Goal: Information Seeking & Learning: Find specific fact

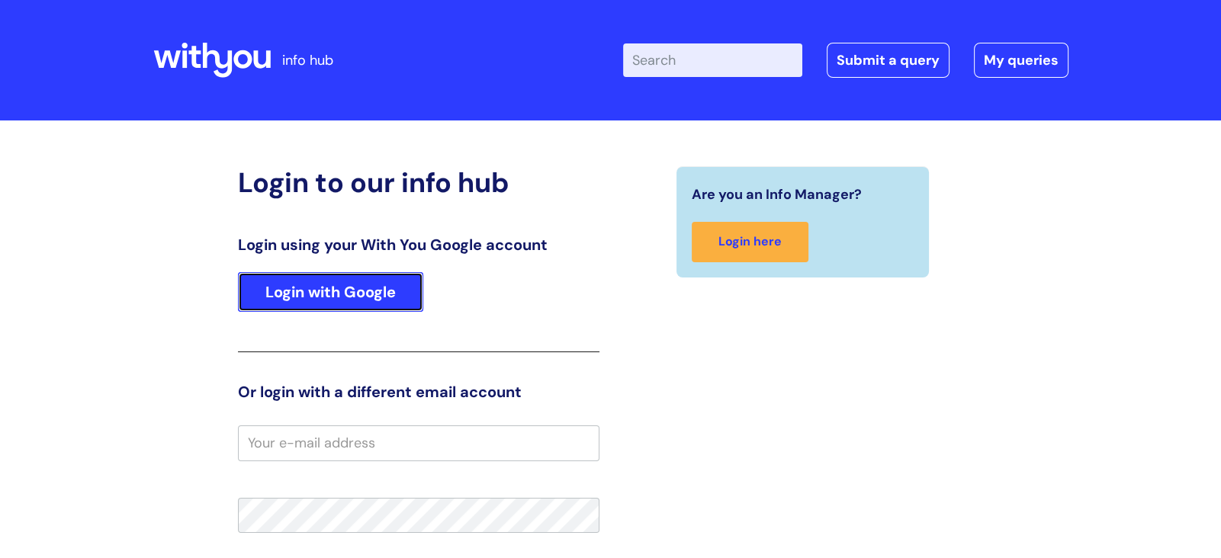
click at [349, 293] on link "Login with Google" at bounding box center [330, 292] width 185 height 40
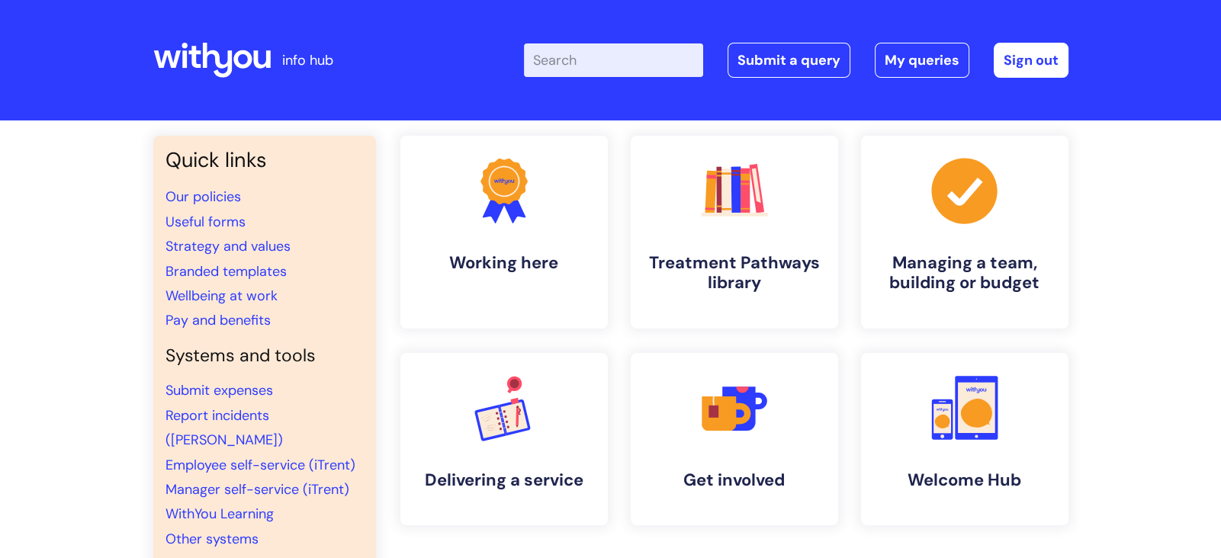
click at [563, 58] on input "Enter your search term here..." at bounding box center [613, 60] width 179 height 34
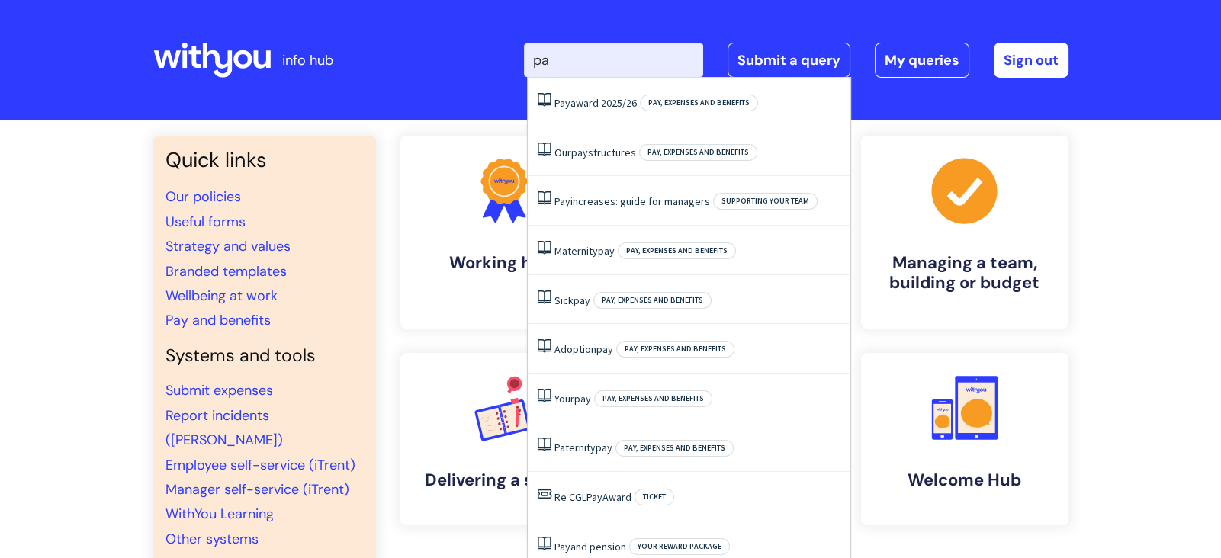
type input "p"
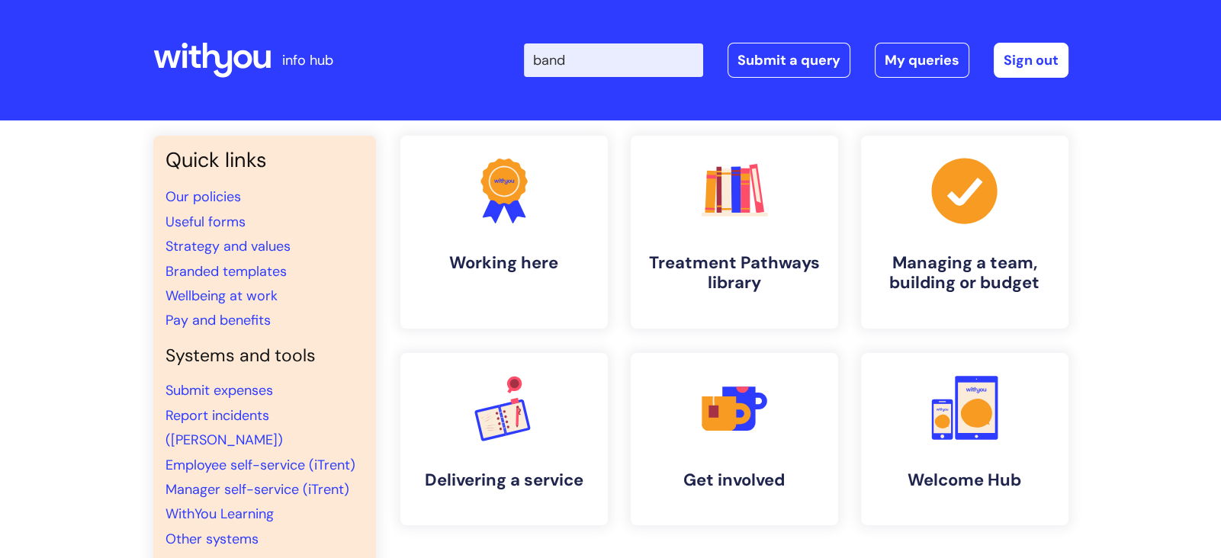
type input "band"
click button "Search" at bounding box center [0, 0] width 0 height 0
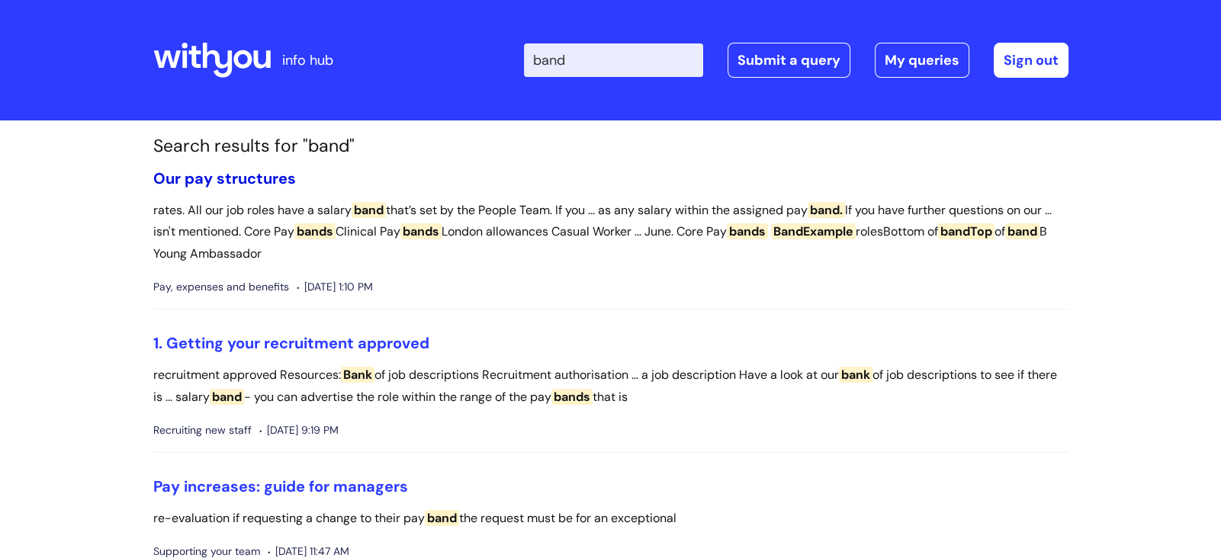
click at [239, 172] on link "Our pay structures" at bounding box center [224, 178] width 143 height 20
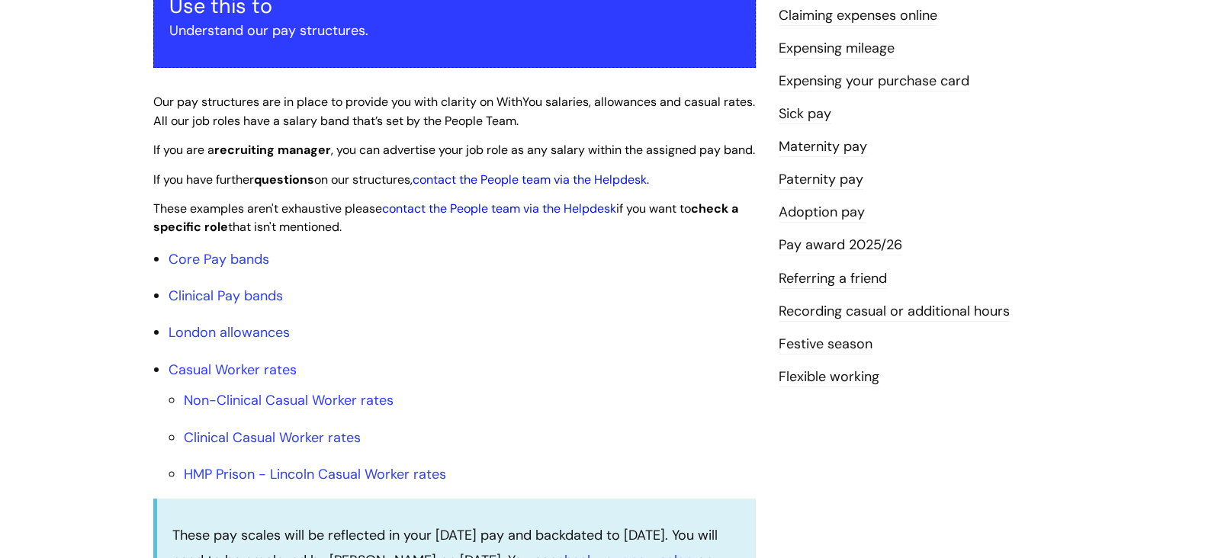
scroll to position [322, 0]
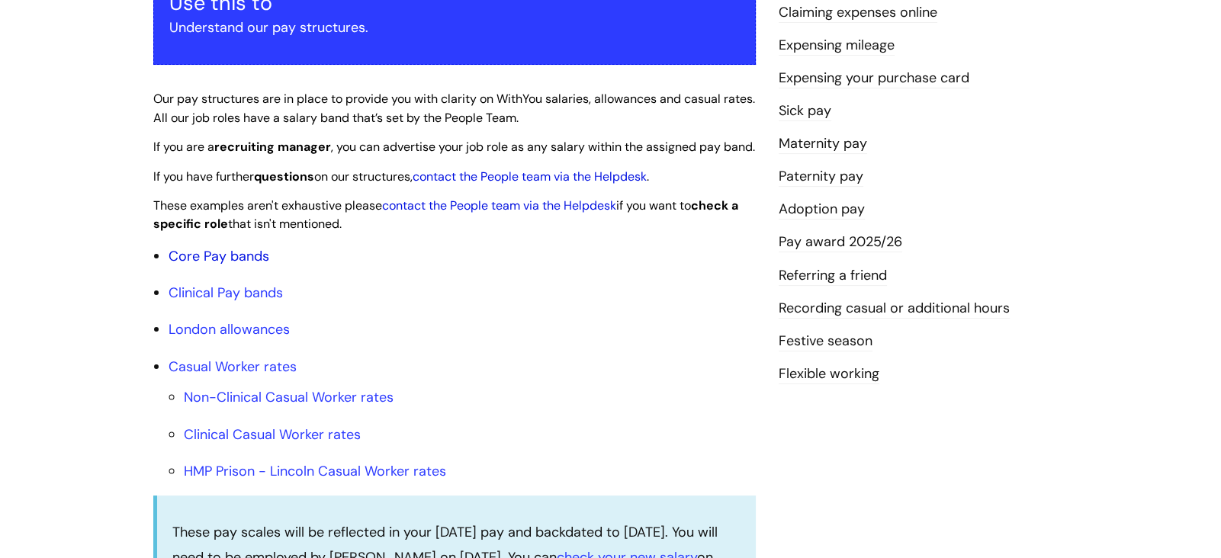
click at [244, 265] on link "Core Pay bands" at bounding box center [218, 256] width 101 height 18
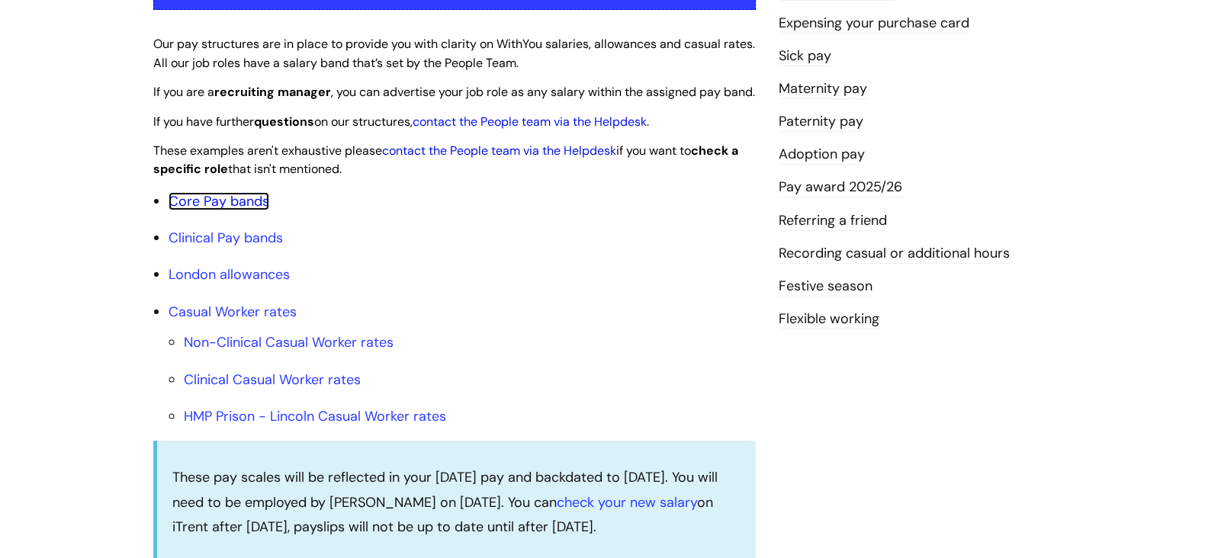
scroll to position [377, 0]
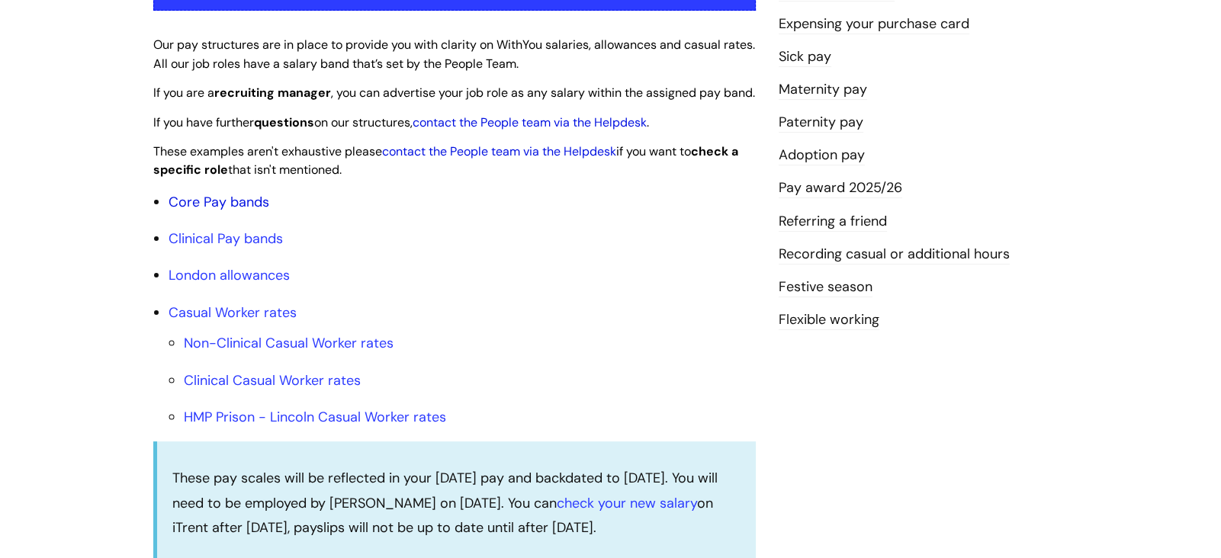
click at [220, 211] on link "Core Pay bands" at bounding box center [218, 202] width 101 height 18
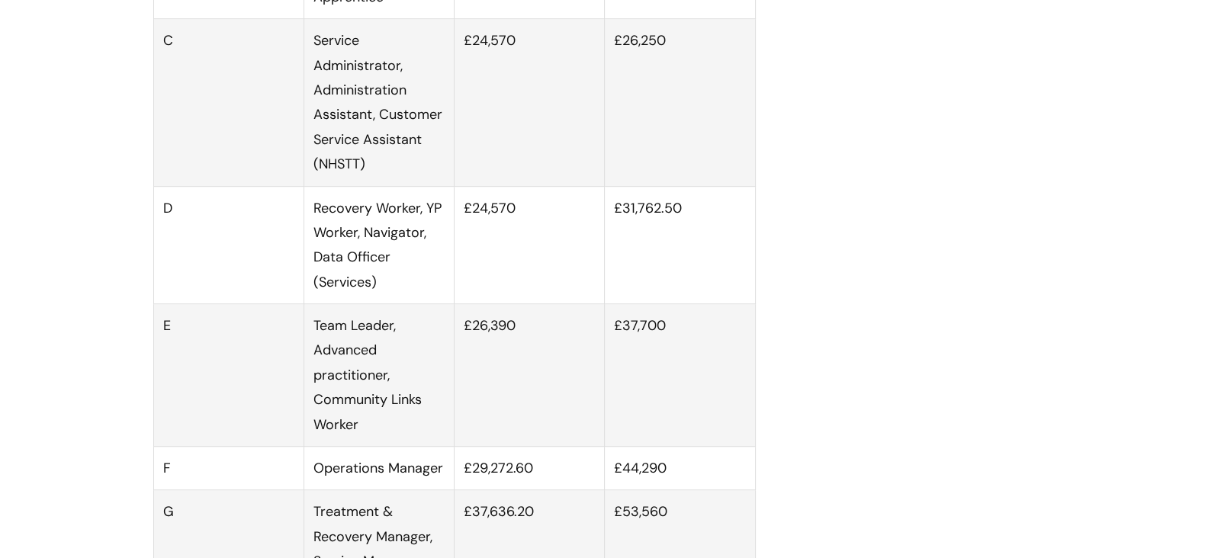
scroll to position [1096, 0]
